Goal: Transaction & Acquisition: Download file/media

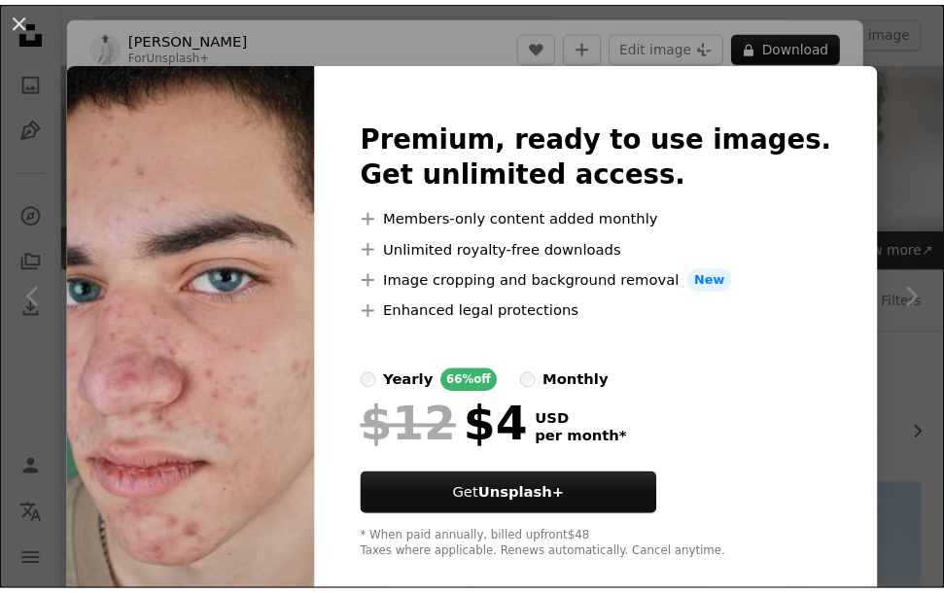
scroll to position [3073, 0]
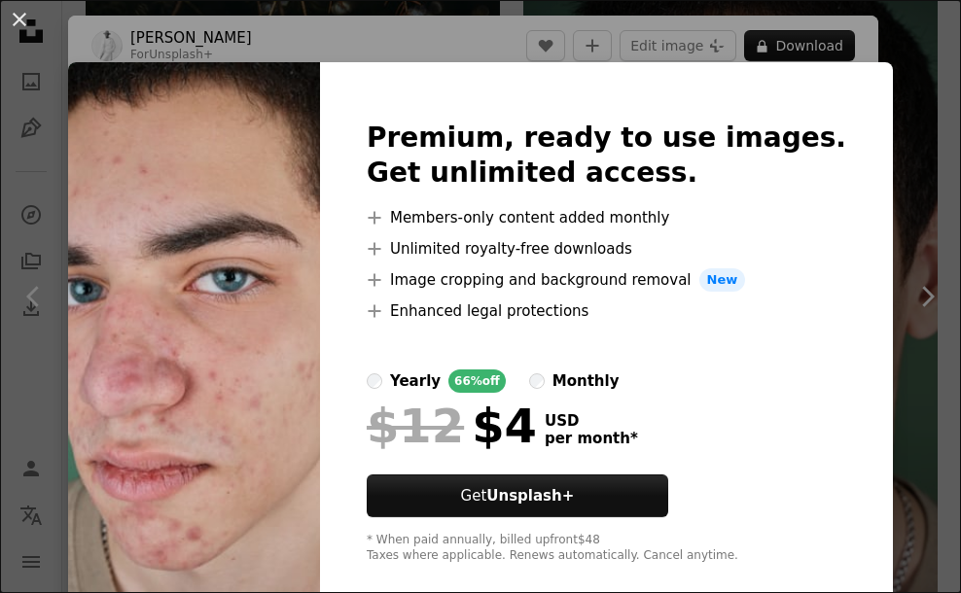
click at [763, 43] on div "An X shape Premium, ready to use images. Get unlimited access. A plus sign Memb…" at bounding box center [480, 296] width 961 height 593
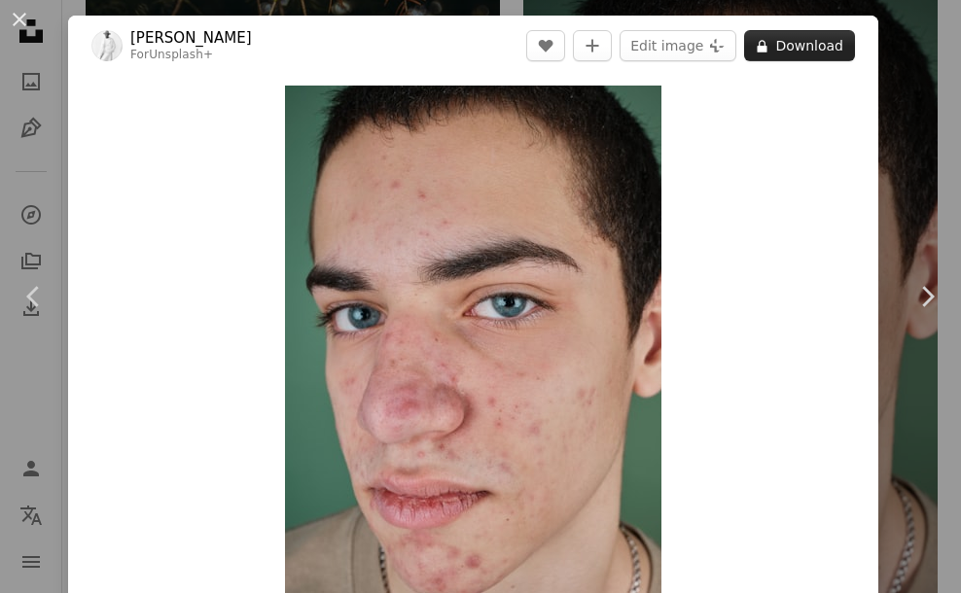
click at [809, 42] on button "A lock Download" at bounding box center [799, 45] width 111 height 31
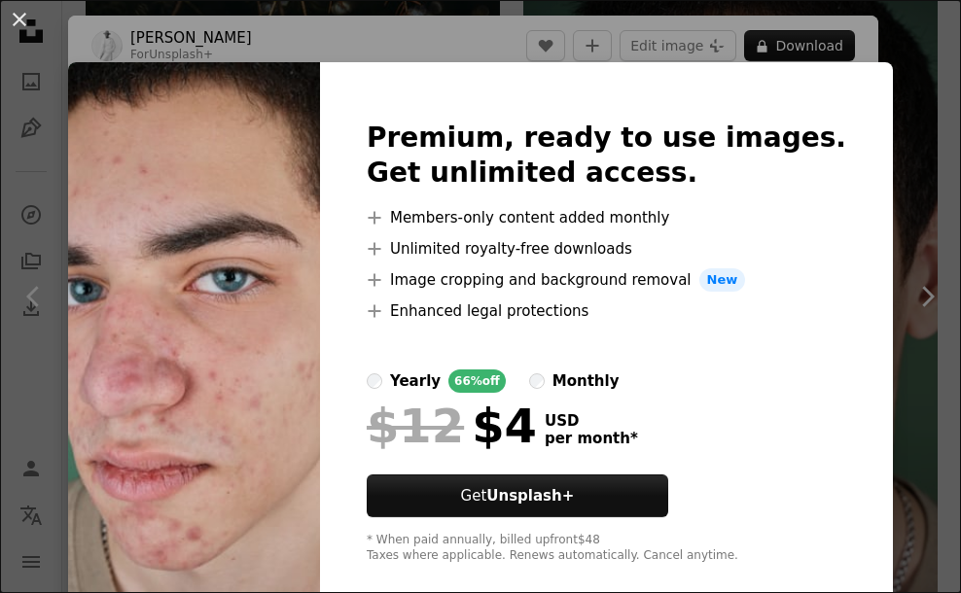
click at [886, 68] on div "An X shape Premium, ready to use images. Get unlimited access. A plus sign Memb…" at bounding box center [480, 296] width 961 height 593
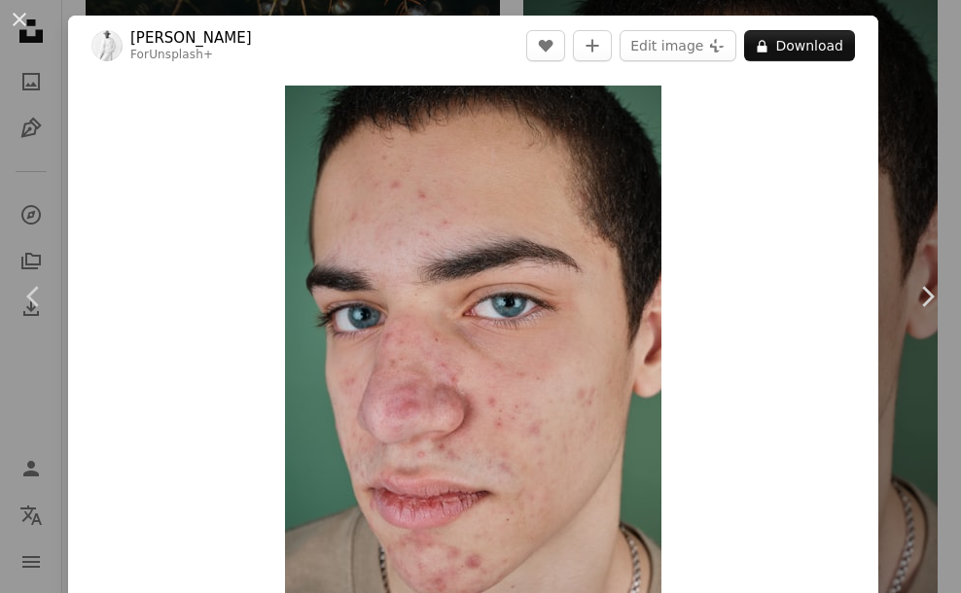
click at [913, 43] on div "An X shape Chevron left Chevron right [PERSON_NAME] For Unsplash+ A heart A plu…" at bounding box center [480, 296] width 961 height 593
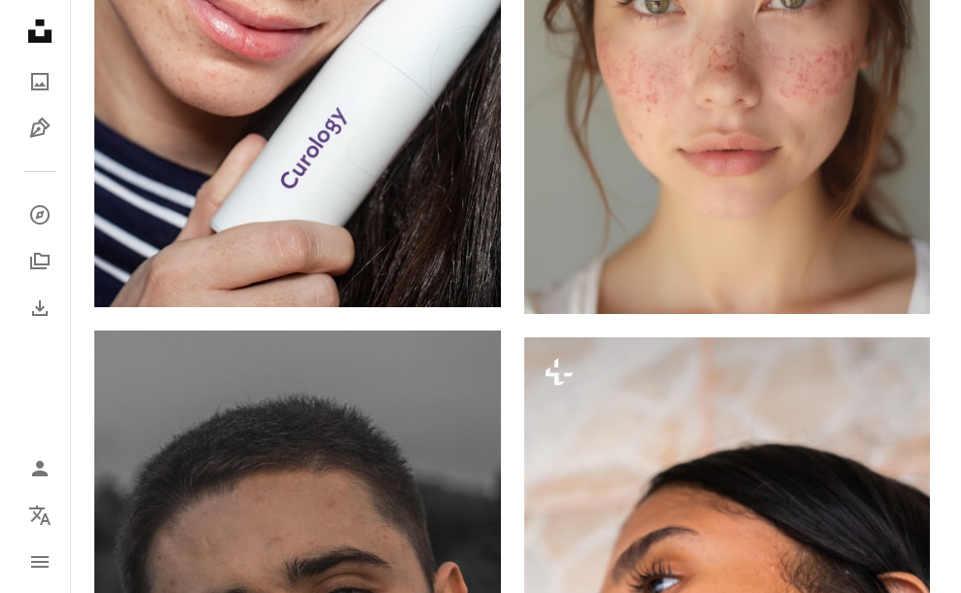
scroll to position [1095, 0]
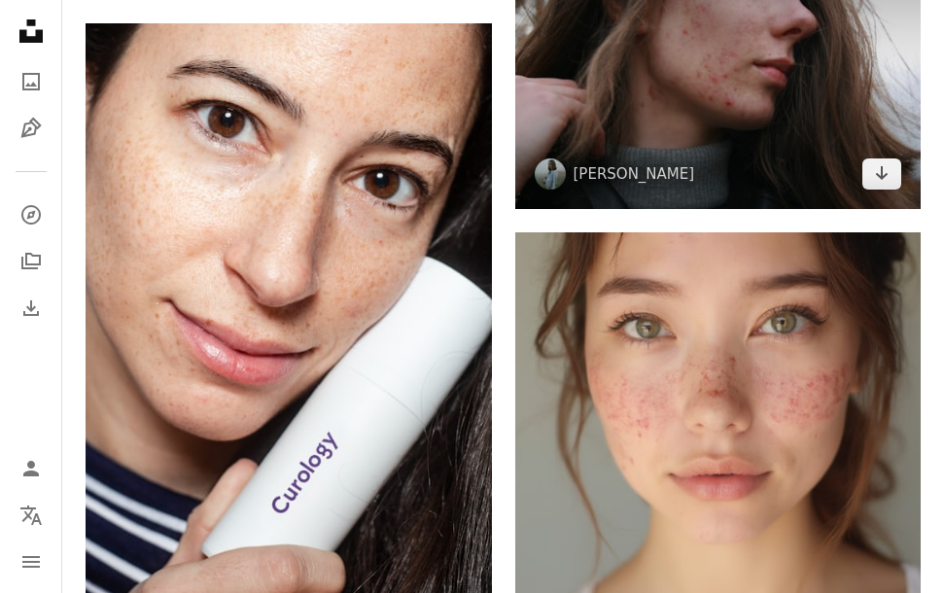
click at [815, 115] on img at bounding box center [718, 74] width 406 height 270
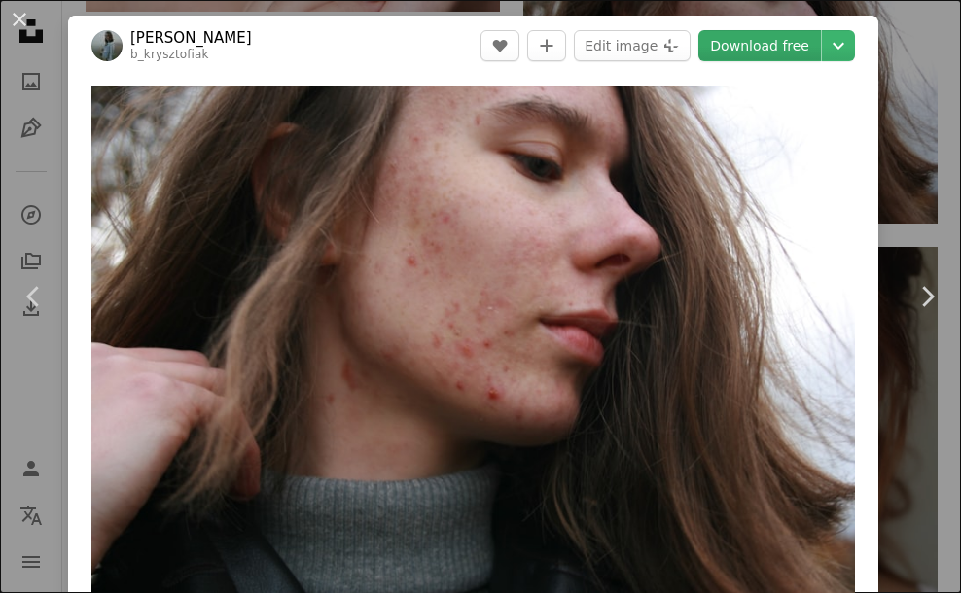
click at [758, 39] on link "Download free" at bounding box center [759, 45] width 123 height 31
